Goal: Information Seeking & Learning: Find specific fact

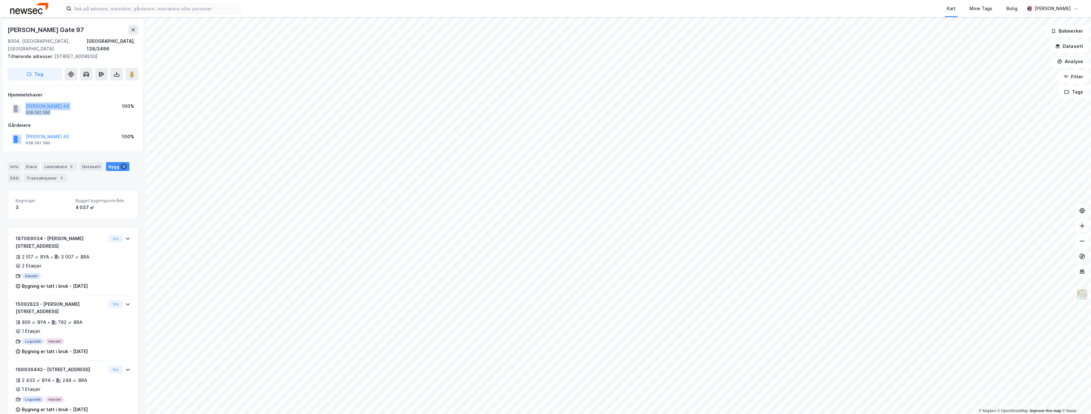
drag, startPoint x: 22, startPoint y: 98, endPoint x: 62, endPoint y: 105, distance: 40.9
click at [62, 105] on div "[PERSON_NAME] AS 938 061 580 100%" at bounding box center [73, 108] width 130 height 15
copy div "[PERSON_NAME] AS 938 061 580"
click at [69, 29] on div "[PERSON_NAME] Gate 97" at bounding box center [73, 30] width 131 height 10
drag, startPoint x: 9, startPoint y: 29, endPoint x: 56, endPoint y: 40, distance: 48.8
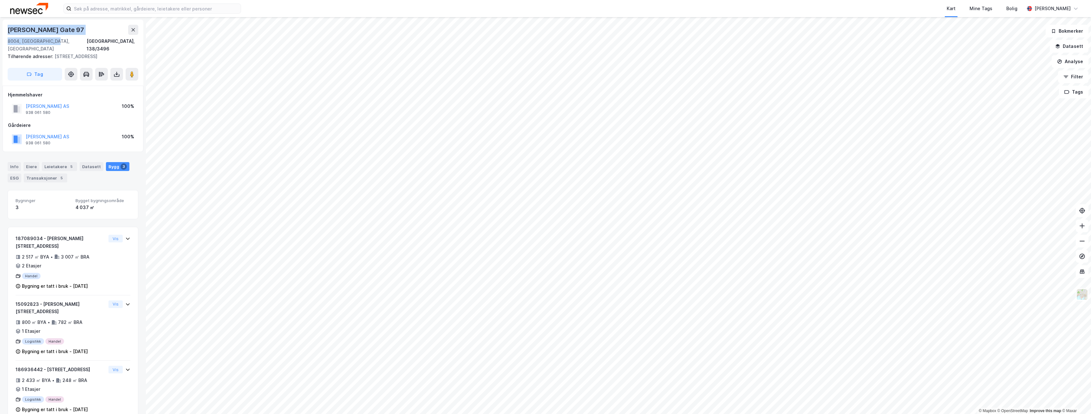
click at [56, 40] on div "Olav [STREET_ADDRESS]" at bounding box center [73, 39] width 131 height 28
copy div "Olav [STREET_ADDRESS]"
drag, startPoint x: 96, startPoint y: 41, endPoint x: 138, endPoint y: 38, distance: 42.3
click at [138, 38] on div "8004, [GEOGRAPHIC_DATA], [GEOGRAPHIC_DATA], 138/3496" at bounding box center [73, 44] width 131 height 15
copy div "[GEOGRAPHIC_DATA], 138/3496"
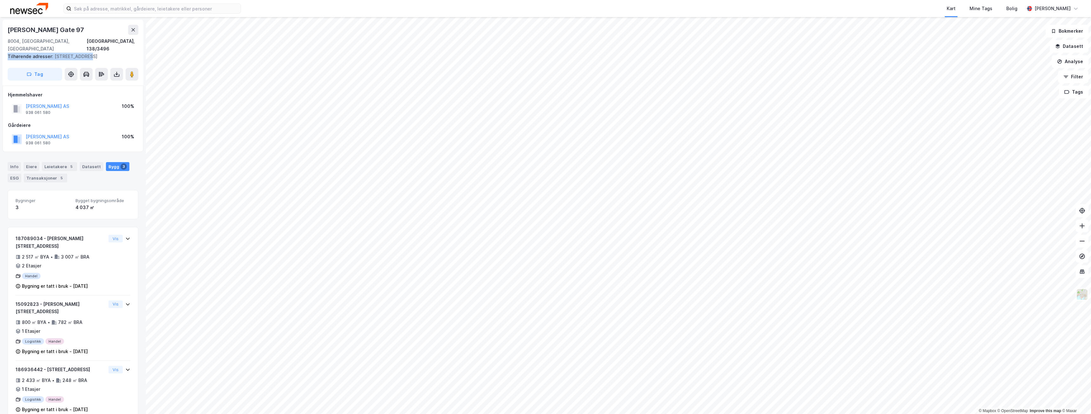
drag, startPoint x: 85, startPoint y: 49, endPoint x: 4, endPoint y: 46, distance: 81.5
click at [4, 46] on div "Olav [STREET_ADDRESS] Tilhørende adresser: [STREET_ADDRESS], [STREET_ADDRESS] T…" at bounding box center [73, 53] width 141 height 66
copy div "Tilhørende adresser: [STREET_ADDRESS]"
